Goal: Task Accomplishment & Management: Manage account settings

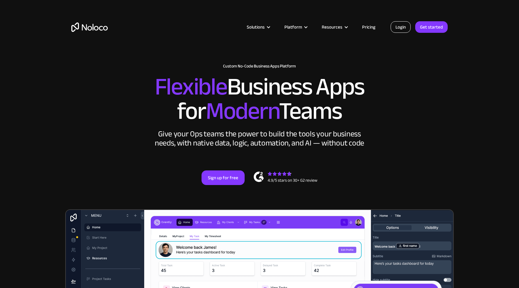
click at [400, 26] on link "Login" at bounding box center [400, 27] width 20 height 12
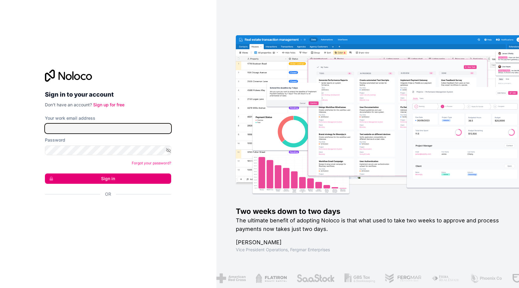
click at [111, 126] on input "Your work email address" at bounding box center [108, 128] width 126 height 10
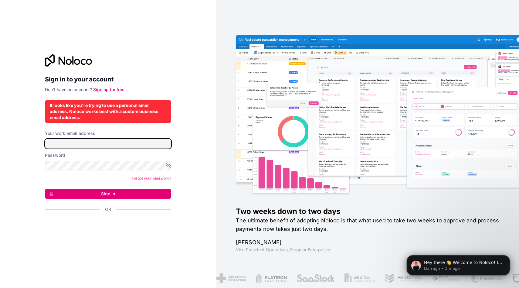
click at [91, 146] on input "Your work email address" at bounding box center [108, 144] width 126 height 10
click at [91, 145] on input "Your work email address" at bounding box center [108, 144] width 126 height 10
click at [87, 171] on form "Your work email address Password Forgot your password? Sign in Or" at bounding box center [108, 181] width 126 height 103
